Goal: Transaction & Acquisition: Download file/media

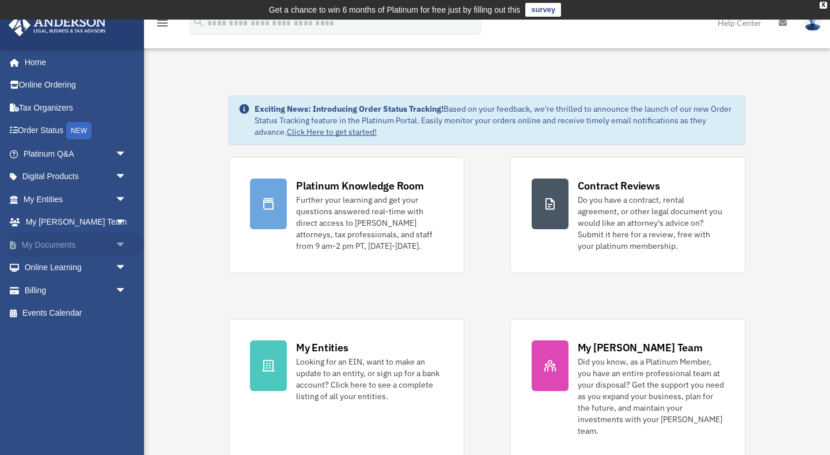
click at [124, 237] on span "arrow_drop_down" at bounding box center [126, 245] width 23 height 24
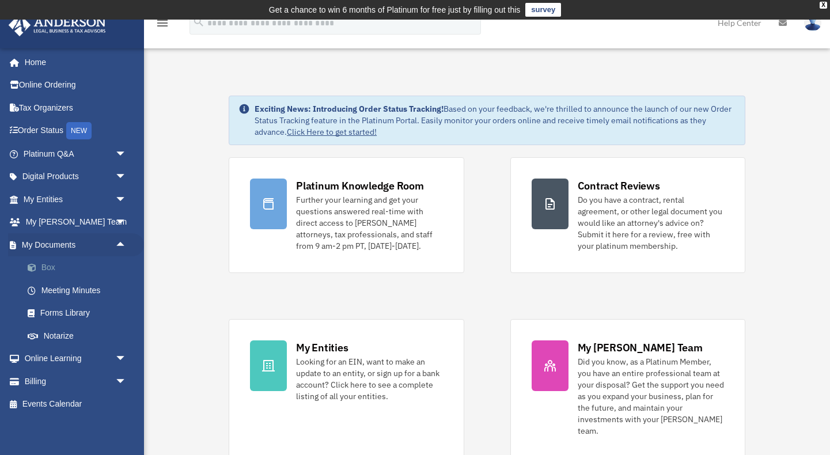
click at [48, 267] on link "Box" at bounding box center [80, 267] width 128 height 23
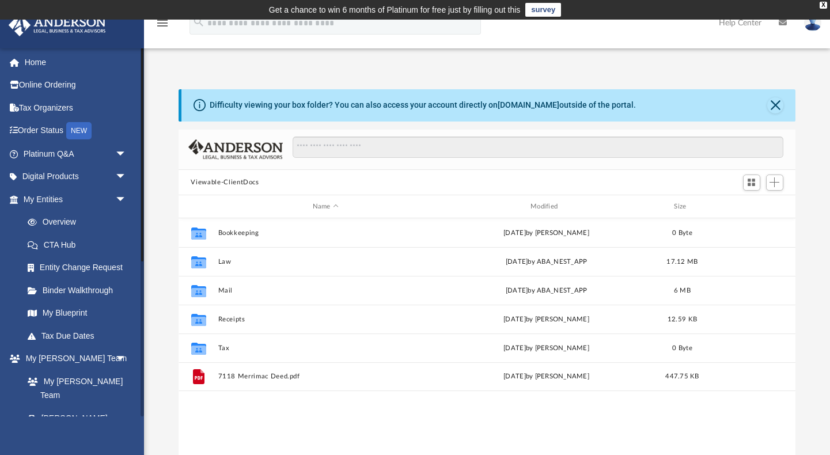
scroll to position [262, 617]
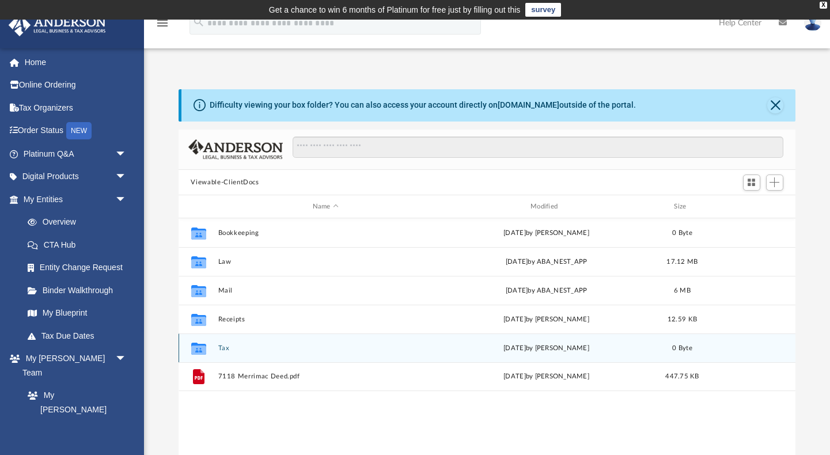
click at [219, 345] on button "Tax" at bounding box center [325, 347] width 215 height 7
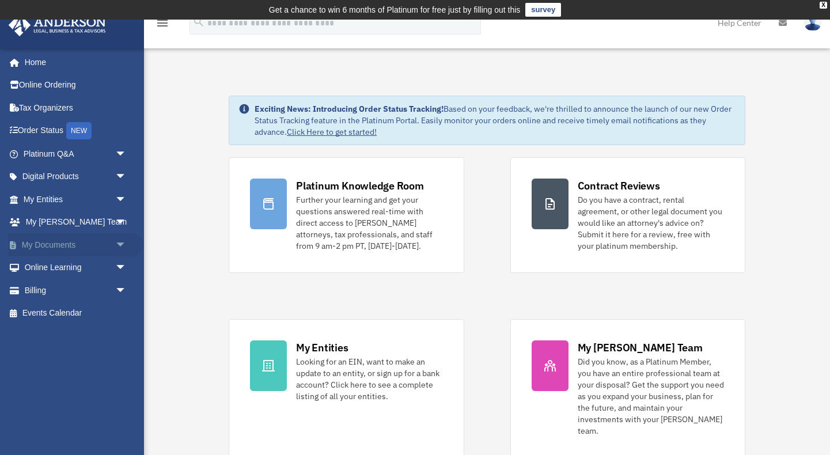
click at [119, 237] on span "arrow_drop_down" at bounding box center [126, 245] width 23 height 24
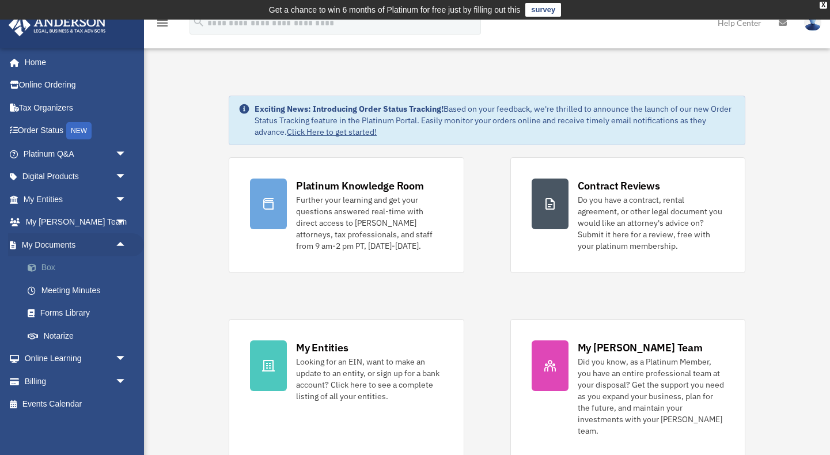
click at [47, 265] on link "Box" at bounding box center [80, 267] width 128 height 23
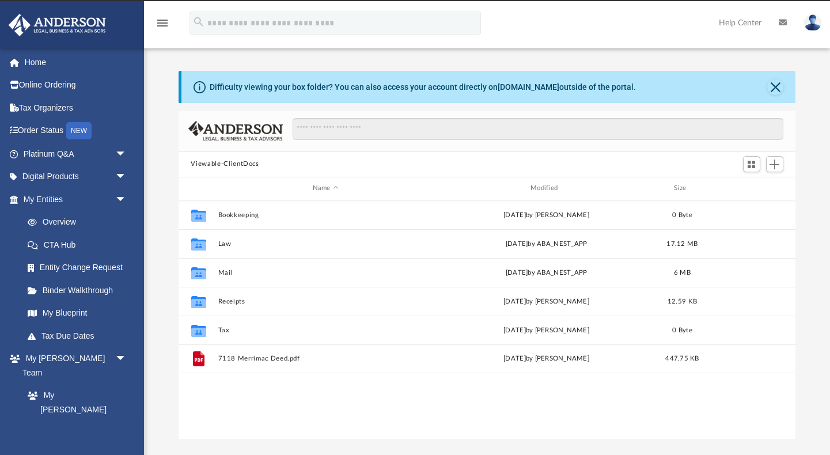
scroll to position [262, 617]
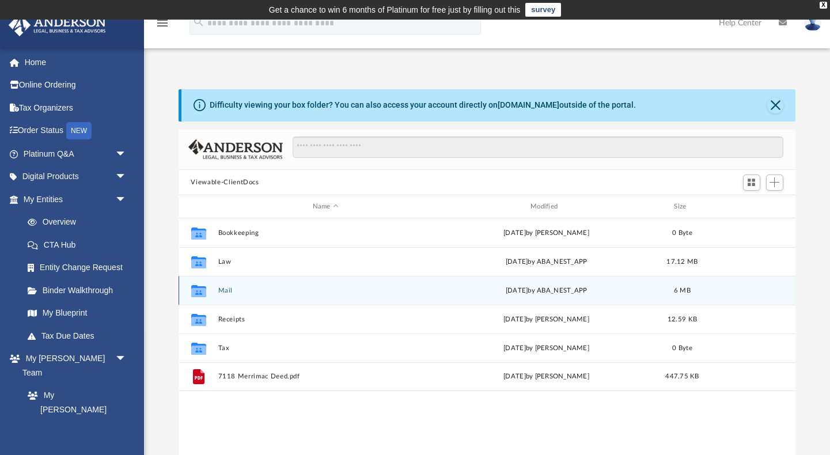
click at [209, 284] on div "Collaborated Folder" at bounding box center [198, 291] width 29 height 18
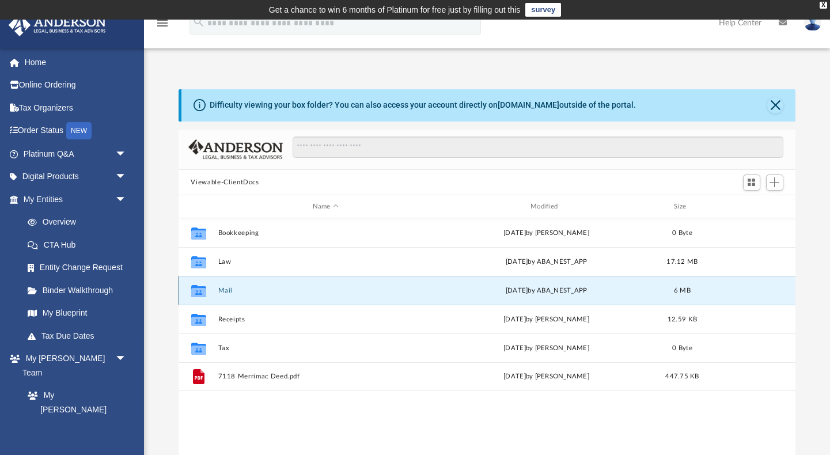
click at [228, 293] on button "Mail" at bounding box center [325, 290] width 215 height 7
click at [229, 294] on button "Mail" at bounding box center [325, 290] width 215 height 7
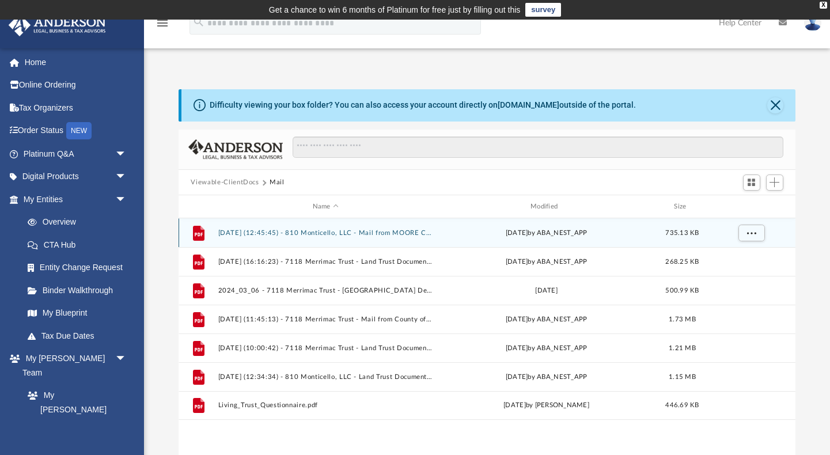
click at [331, 233] on button "2024.08.01 (12:45:45) - 810 Monticello, LLC - Mail from MOORE COUNTY TAX DEPART…" at bounding box center [325, 232] width 215 height 7
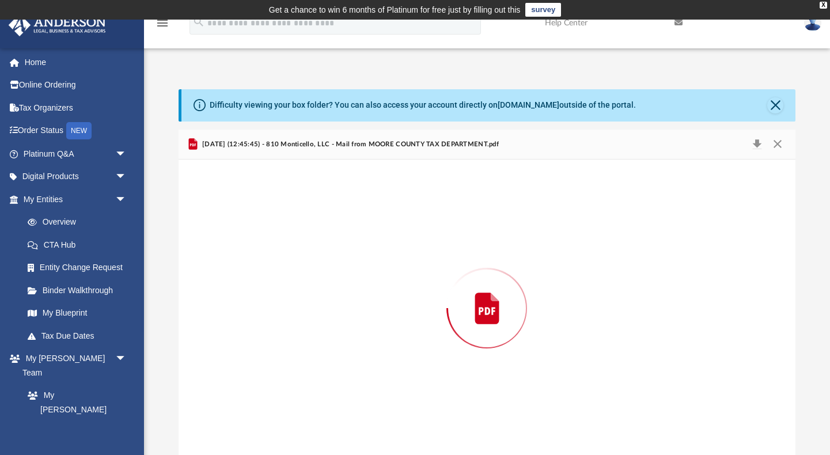
scroll to position [2, 0]
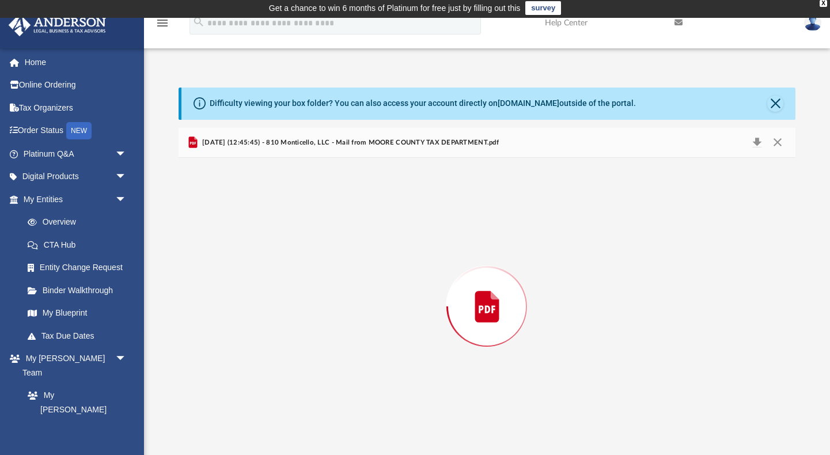
click at [331, 233] on div "Preview" at bounding box center [487, 306] width 617 height 297
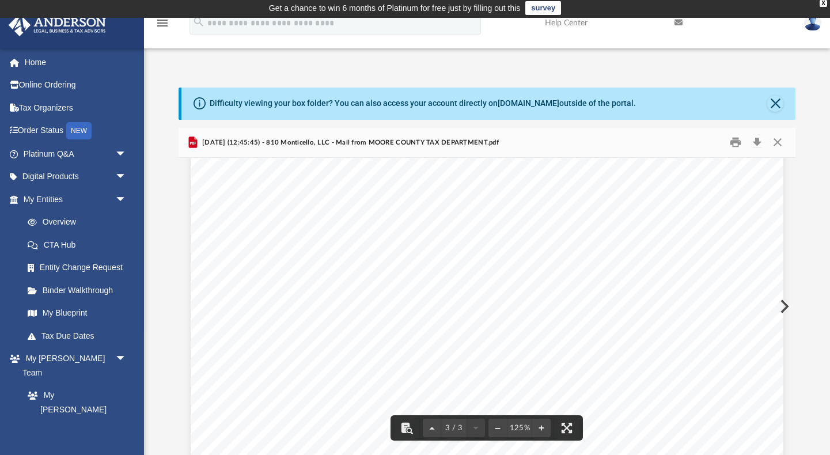
scroll to position [1990, 0]
click at [785, 307] on button "Preview" at bounding box center [783, 306] width 25 height 32
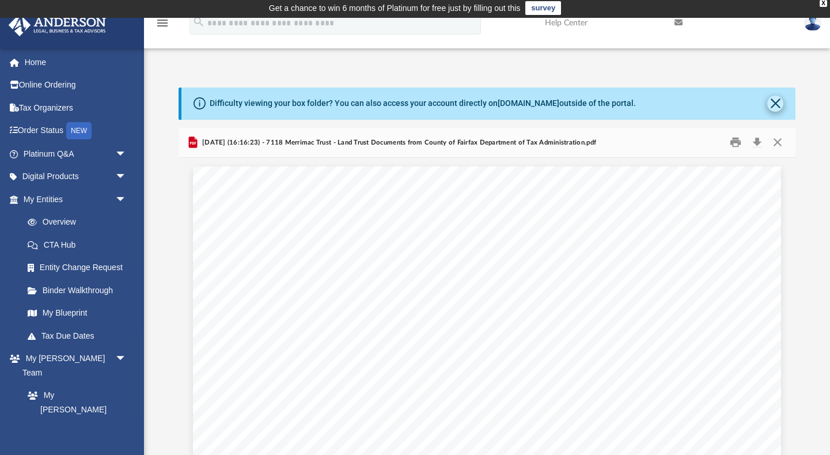
click at [772, 103] on button "Close" at bounding box center [775, 104] width 16 height 16
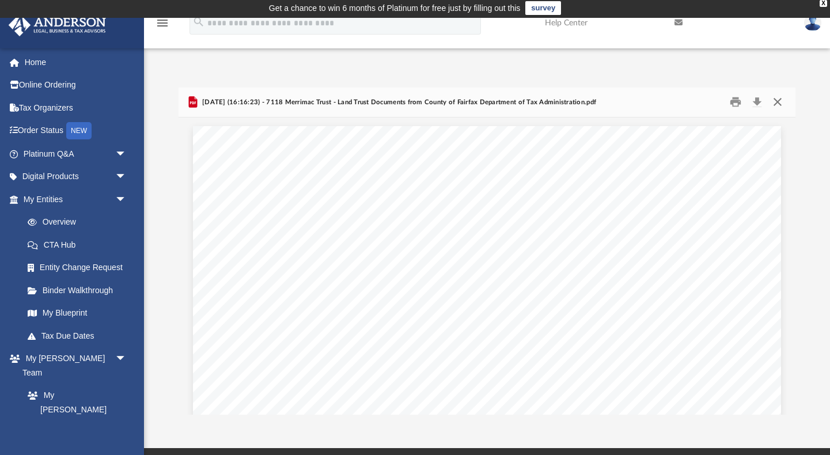
click at [780, 105] on button "Close" at bounding box center [777, 102] width 21 height 18
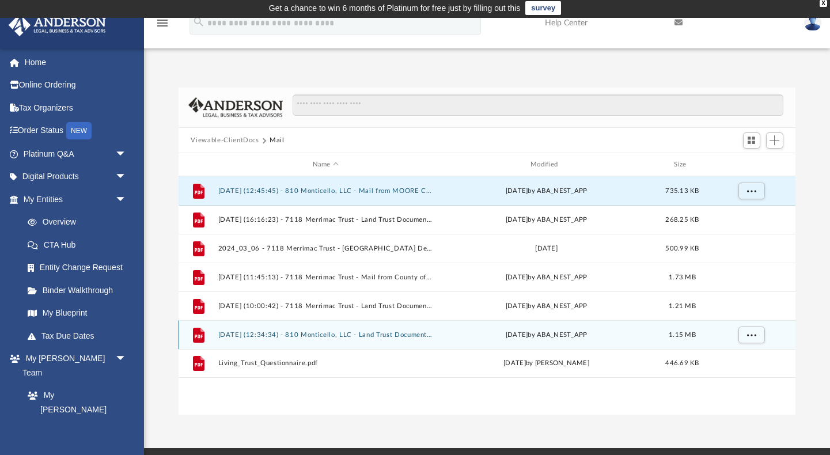
click at [275, 333] on button "2025.07.30 (12:34:34) - 810 Monticello, LLC - Land Trust Documents from Moore C…" at bounding box center [325, 334] width 215 height 7
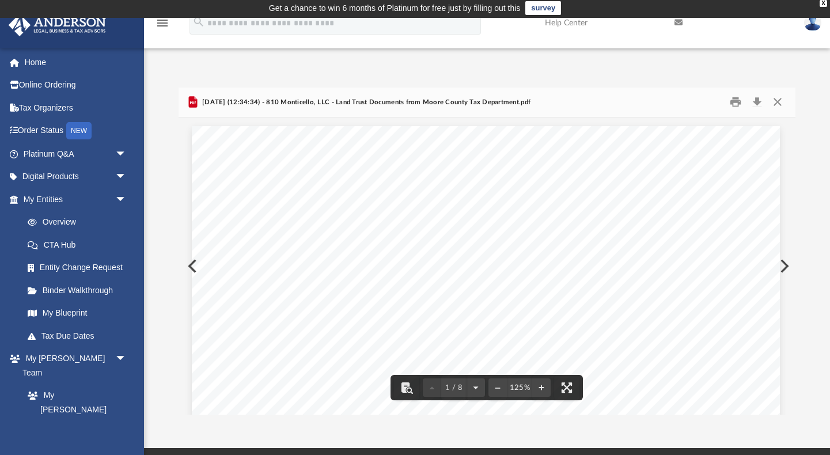
scroll to position [0, 1]
click at [760, 99] on button "Download" at bounding box center [757, 102] width 21 height 18
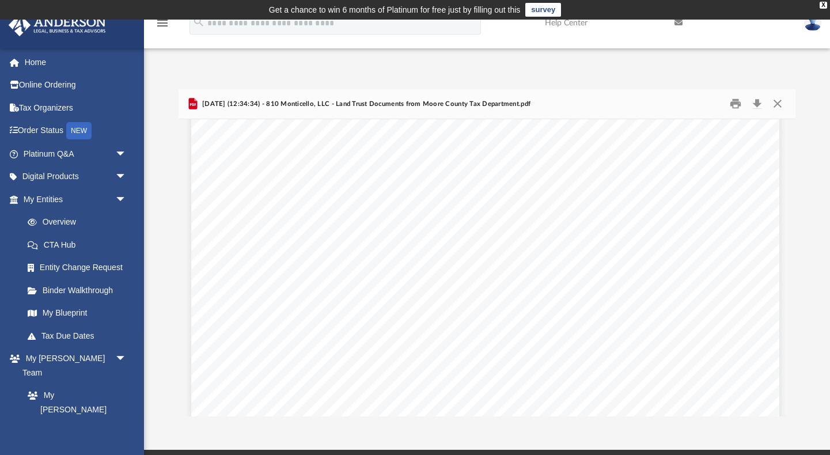
scroll to position [0, 0]
